Goal: Information Seeking & Learning: Learn about a topic

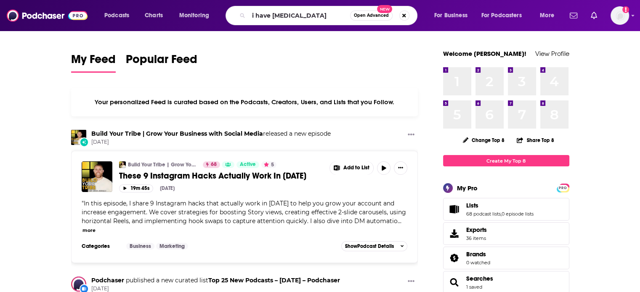
type input "i have [MEDICAL_DATA]"
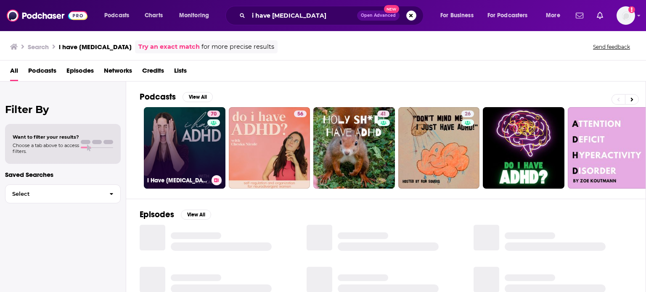
click at [216, 146] on div "70" at bounding box center [214, 143] width 15 height 65
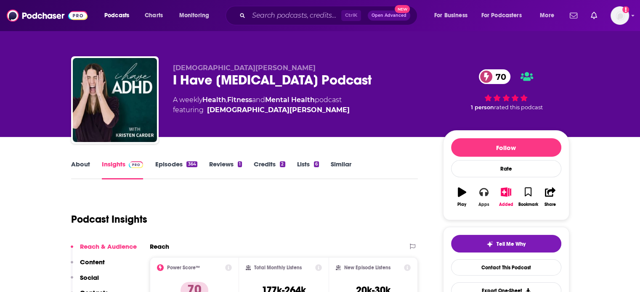
click at [484, 191] on icon "button" at bounding box center [483, 192] width 9 height 9
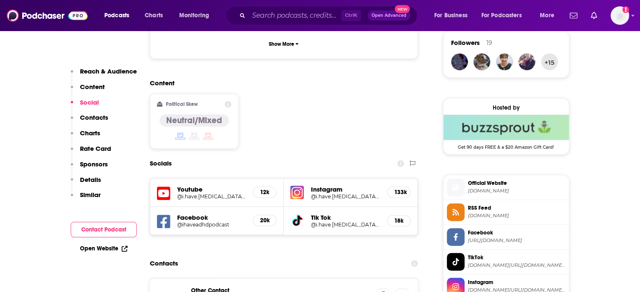
scroll to position [631, 0]
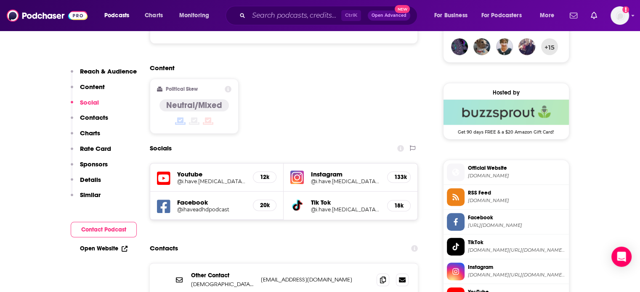
click at [500, 198] on span "feeds.buzzsprout.com" at bounding box center [517, 201] width 98 height 6
